Goal: Task Accomplishment & Management: Use online tool/utility

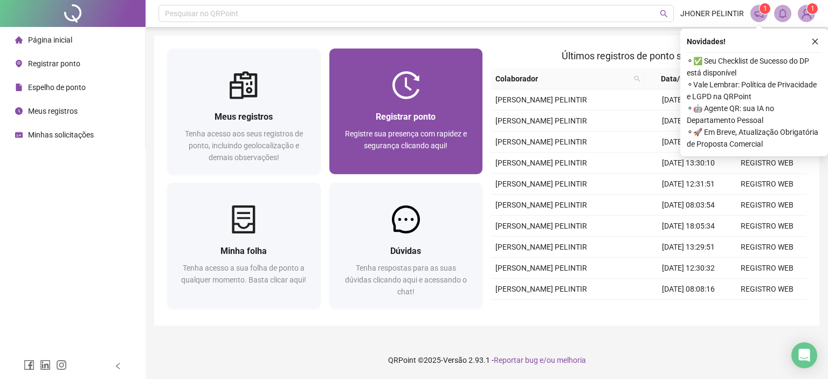
click at [431, 135] on span "Registre sua presença com rapidez e segurança clicando aqui!" at bounding box center [406, 139] width 122 height 20
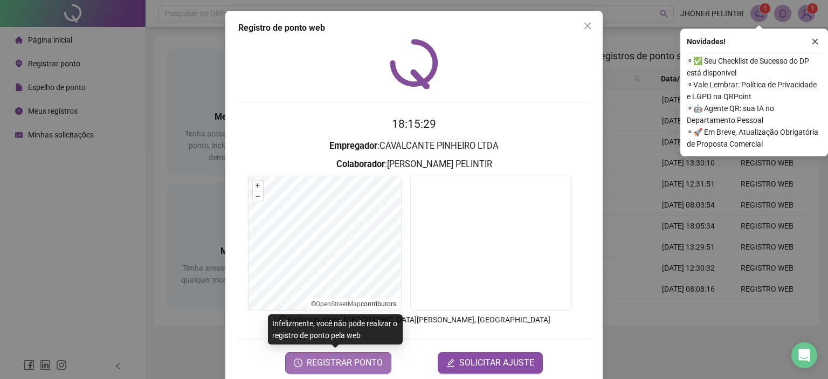
click at [360, 364] on span "REGISTRAR PONTO" at bounding box center [345, 362] width 76 height 13
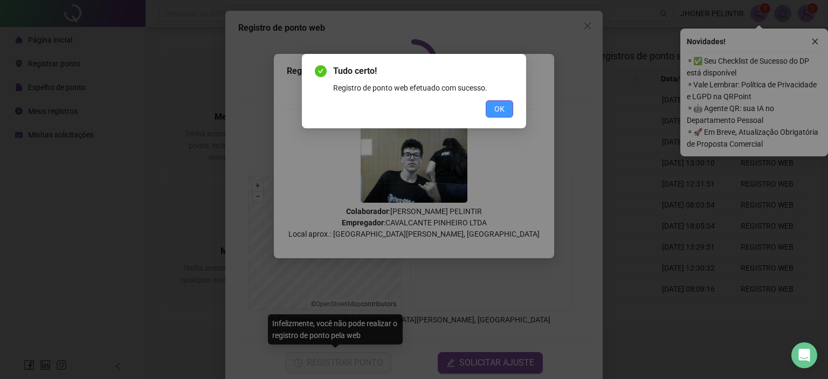
click at [496, 107] on span "OK" at bounding box center [499, 109] width 10 height 12
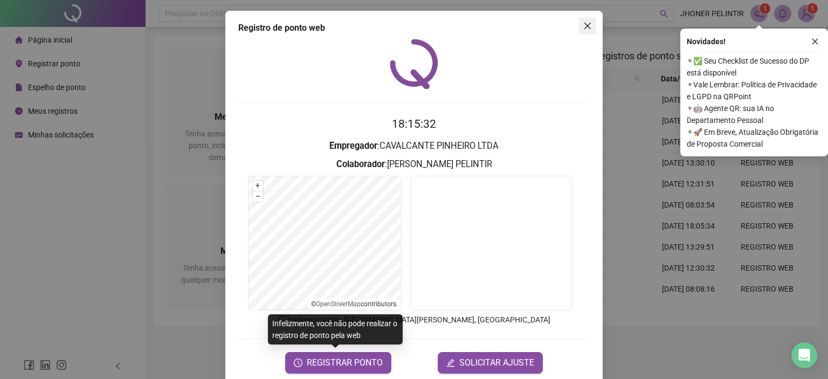
click at [583, 30] on icon "close" at bounding box center [587, 26] width 9 height 9
